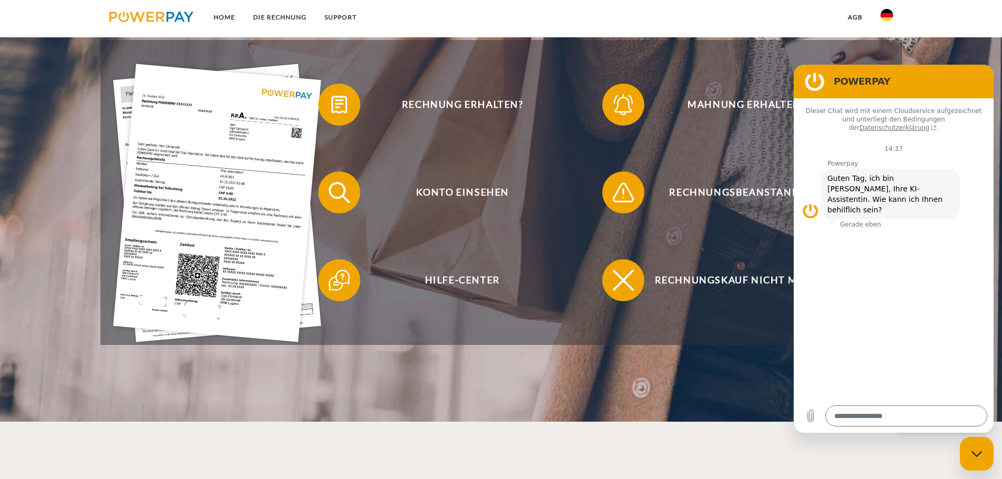
click at [717, 367] on header "Home DIE RECHNUNG SUPPORT" at bounding box center [501, 79] width 1002 height 685
click at [971, 461] on div "Messaging-Fenster schließen" at bounding box center [977, 454] width 32 height 32
type textarea "*"
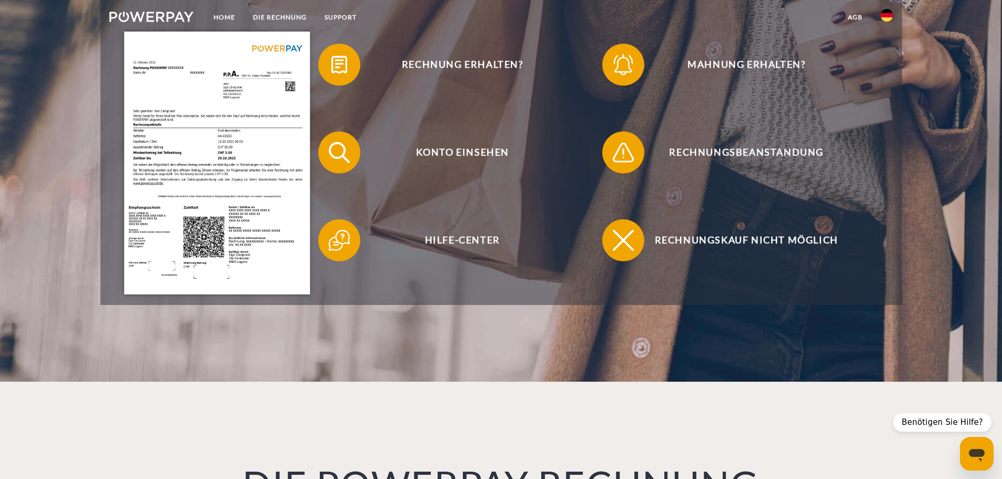
scroll to position [5, 0]
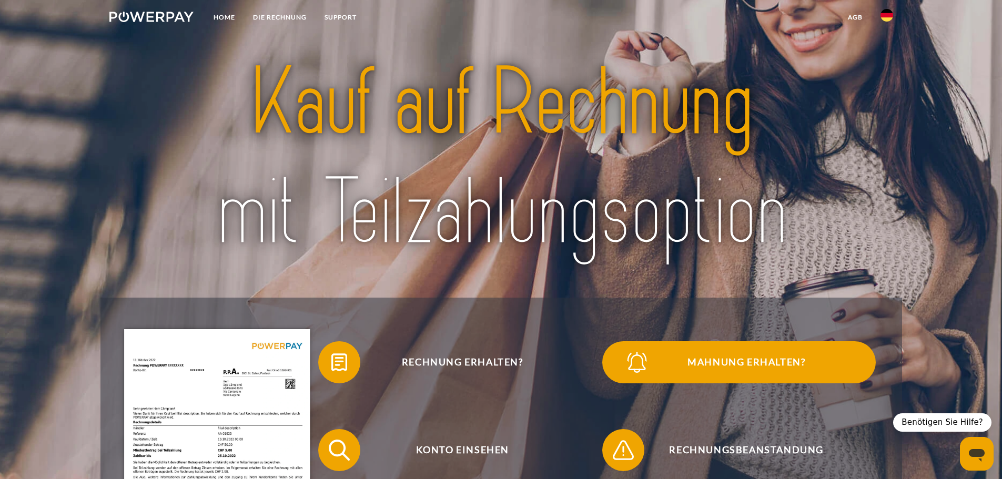
click at [705, 353] on span "Mahnung erhalten?" at bounding box center [746, 362] width 258 height 42
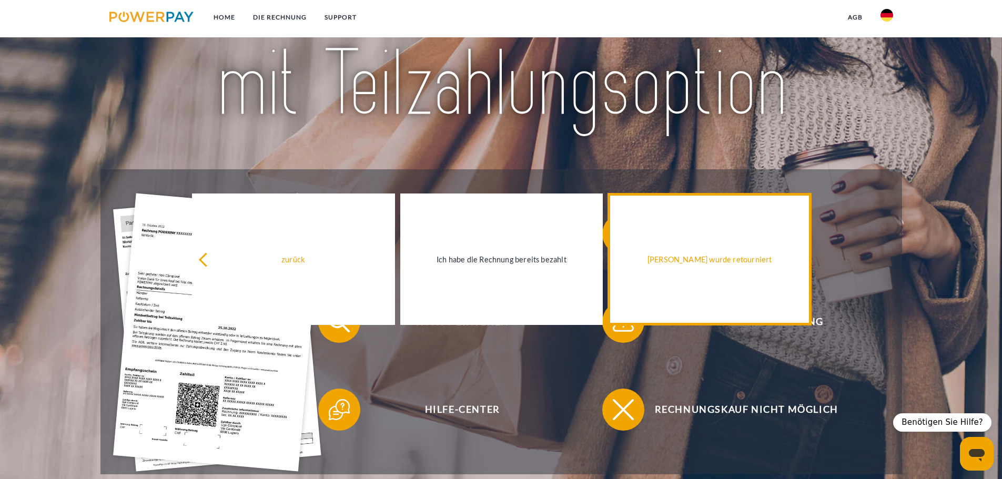
scroll to position [163, 0]
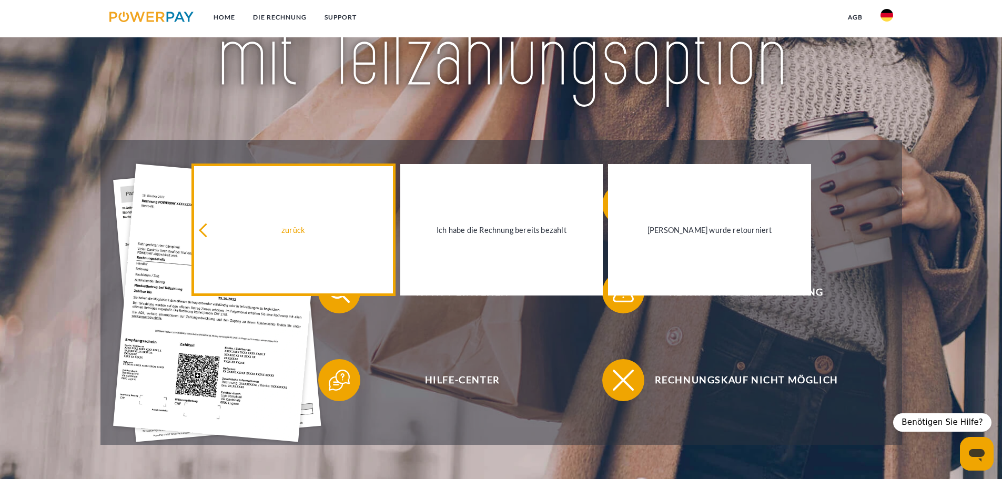
click at [207, 230] on icon at bounding box center [206, 231] width 14 height 14
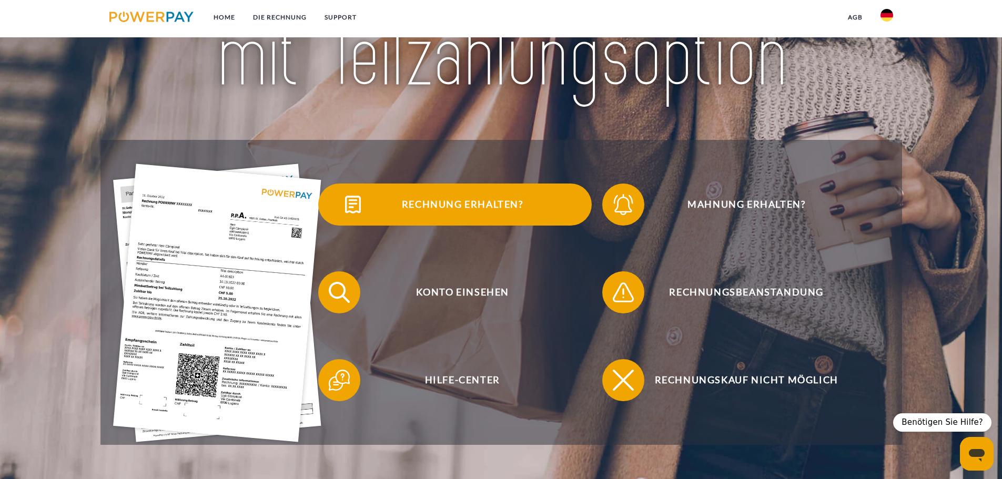
click at [497, 216] on span "Rechnung erhalten?" at bounding box center [462, 205] width 258 height 42
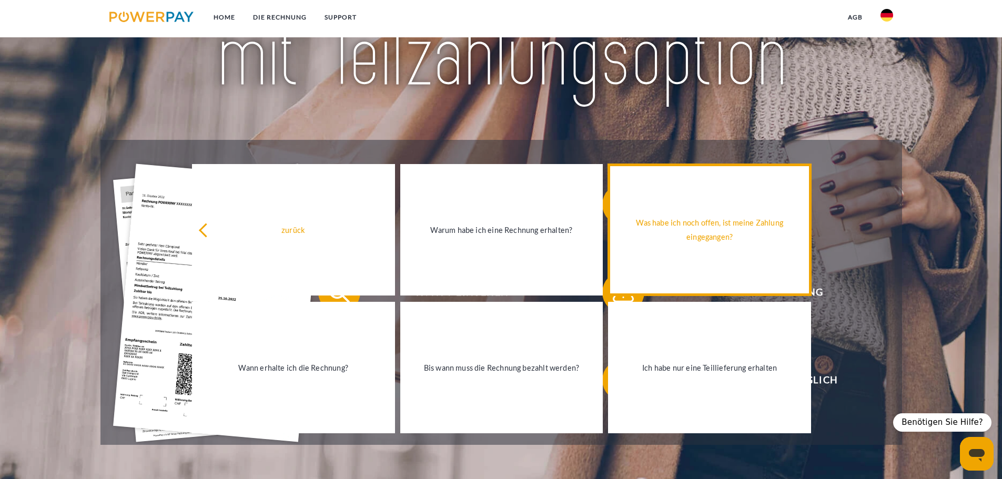
click at [715, 266] on link "Was habe ich noch offen, ist meine Zahlung eingegangen?" at bounding box center [709, 229] width 203 height 131
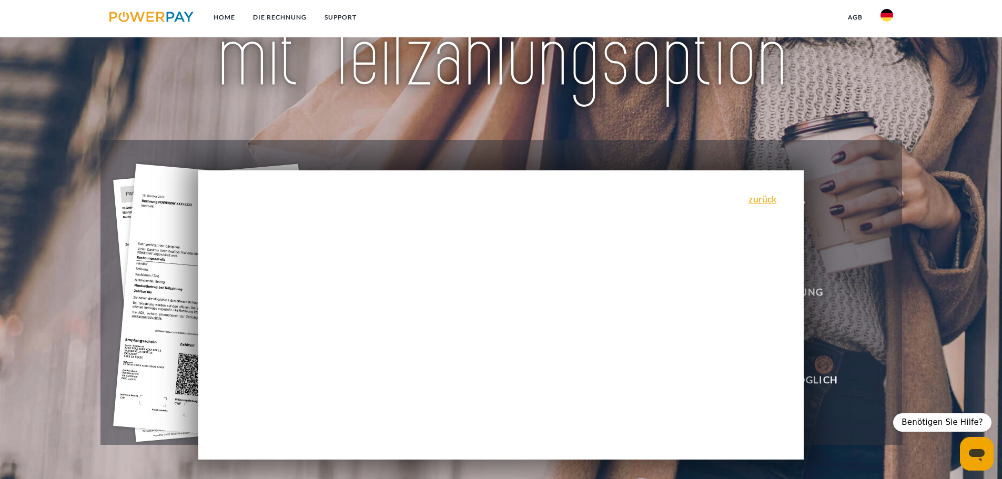
click at [354, 302] on div "zurück Warum habe ich eine Rechnung erhalten? POWERPAY ist der Rechnungsherstel…" at bounding box center [501, 314] width 606 height 289
drag, startPoint x: 626, startPoint y: 247, endPoint x: 620, endPoint y: 248, distance: 6.4
click at [620, 248] on div "zurück Warum habe ich eine Rechnung erhalten? POWERPAY ist der Rechnungsherstel…" at bounding box center [501, 314] width 606 height 289
click at [621, 247] on div "zurück Warum habe ich eine Rechnung erhalten? POWERPAY ist der Rechnungsherstel…" at bounding box center [501, 314] width 606 height 289
click at [763, 197] on link "zurück" at bounding box center [762, 198] width 28 height 9
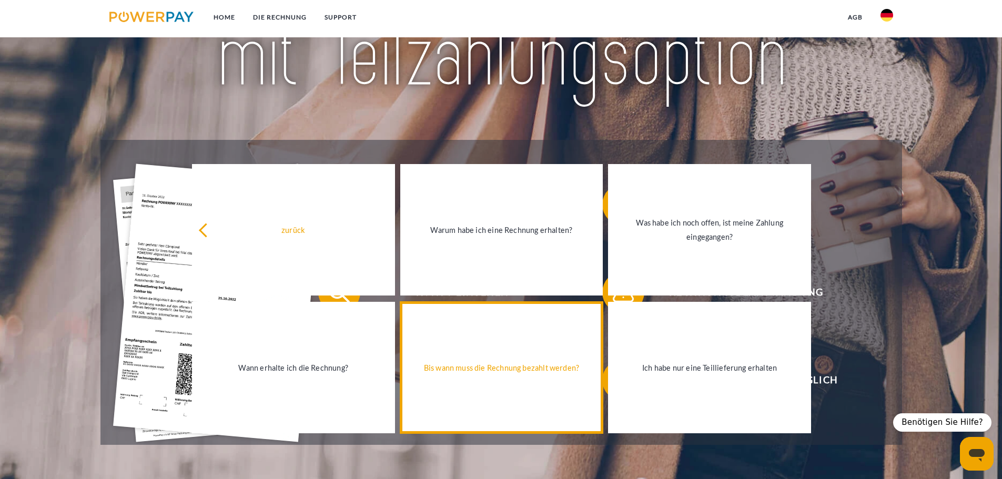
click at [557, 392] on link "Bis wann muss die Rechnung bezahlt werden?" at bounding box center [501, 367] width 203 height 131
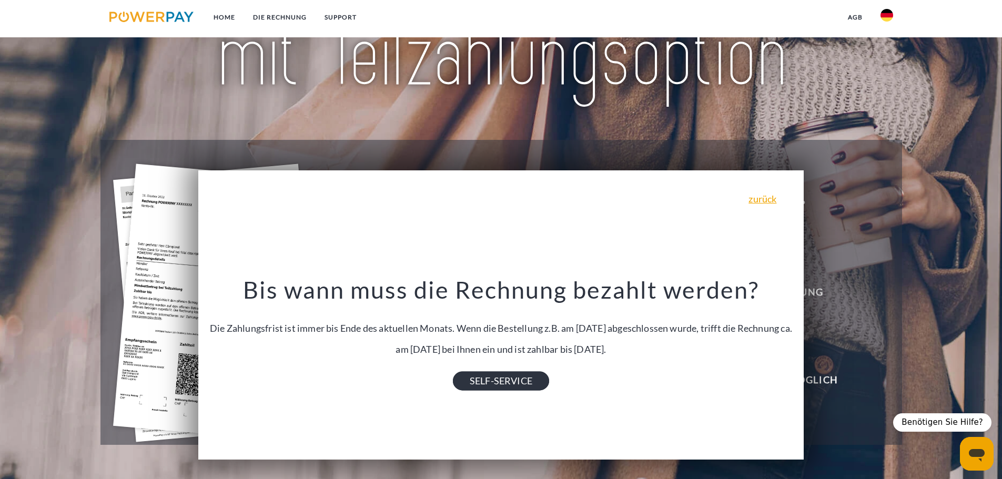
click at [498, 385] on link "SELF-SERVICE" at bounding box center [501, 381] width 96 height 19
